Goal: Communication & Community: Ask a question

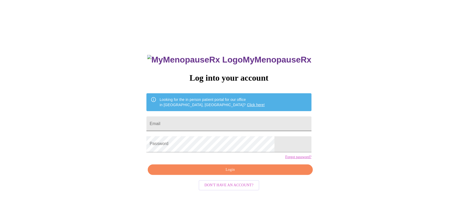
click at [188, 124] on input "Email" at bounding box center [228, 123] width 165 height 15
type input "[EMAIL_ADDRESS][DOMAIN_NAME]"
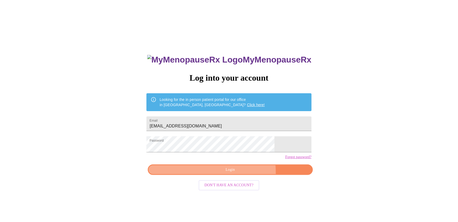
click at [198, 173] on span "Login" at bounding box center [230, 169] width 153 height 7
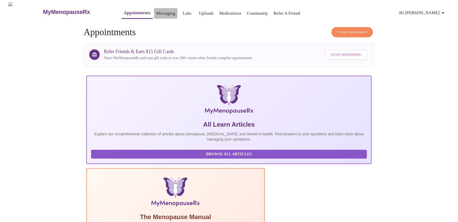
click at [160, 12] on link "Messaging" at bounding box center [165, 13] width 19 height 7
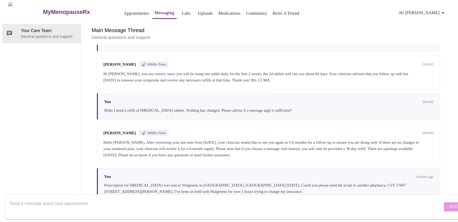
scroll to position [373, 0]
click at [70, 199] on textarea "Send a message about your appointment" at bounding box center [226, 206] width 433 height 17
type textarea "Please disregard my request above. I was able to speak with the walgreens pharm…"
click at [444, 203] on button "Send" at bounding box center [454, 206] width 20 height 9
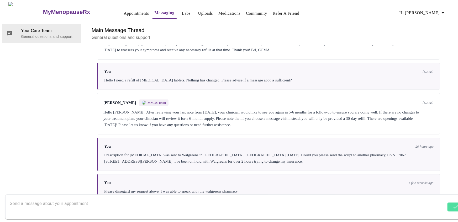
scroll to position [404, 0]
